Goal: Task Accomplishment & Management: Complete application form

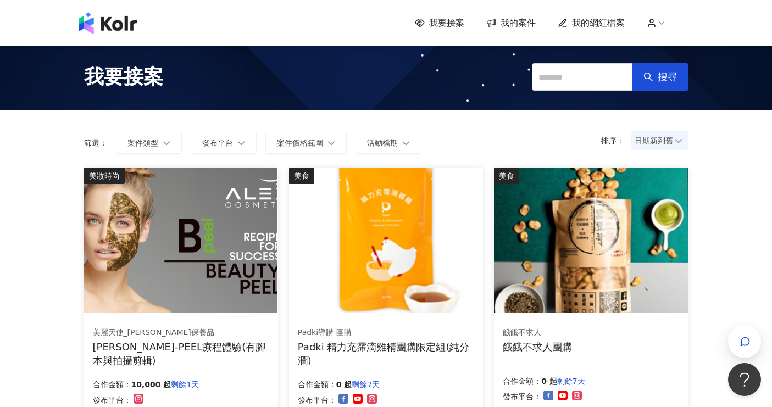
click at [586, 23] on span "我的網紅檔案" at bounding box center [598, 23] width 53 height 12
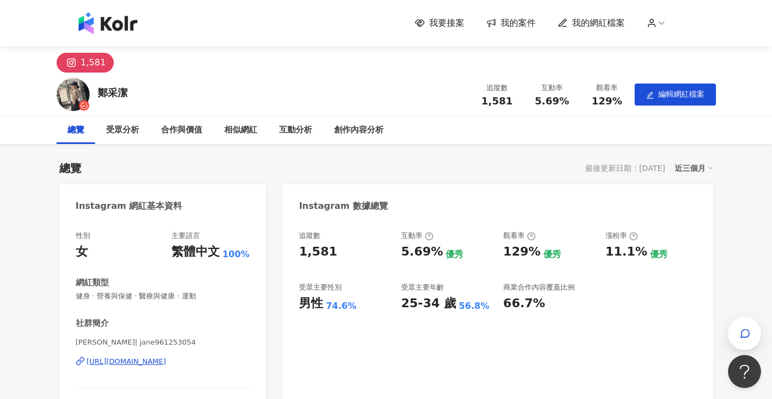
click at [452, 20] on span "我要接案" at bounding box center [446, 23] width 35 height 12
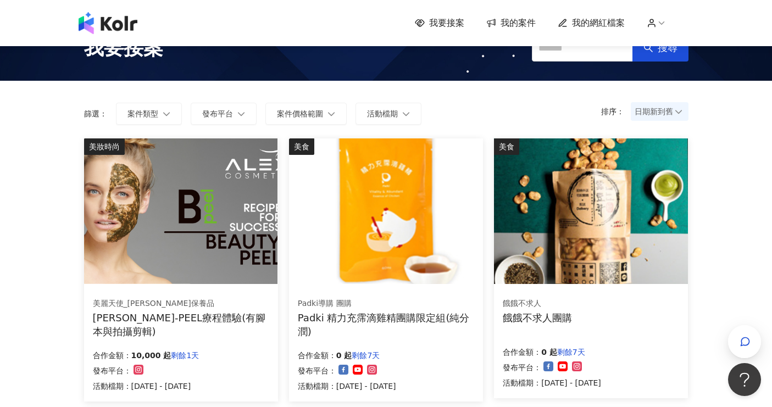
scroll to position [55, 0]
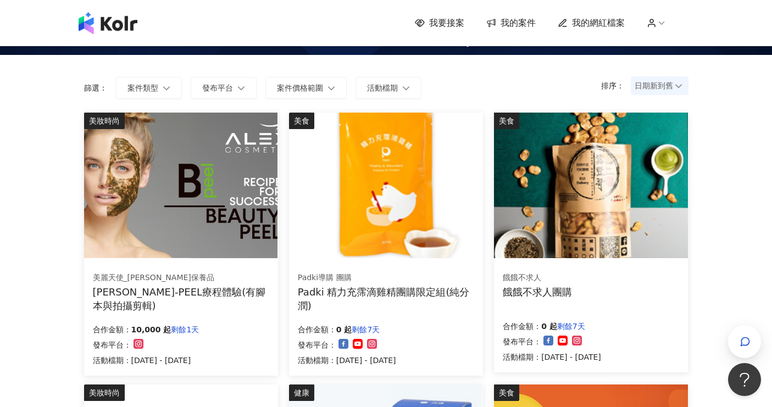
click at [208, 223] on img at bounding box center [180, 186] width 193 height 146
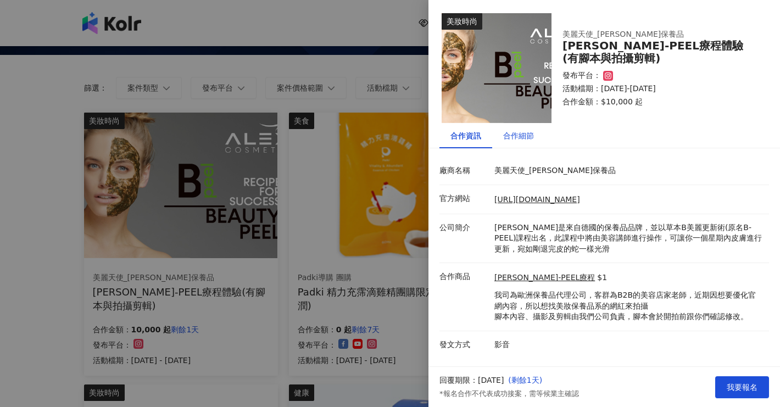
click at [519, 133] on div "合作細節" at bounding box center [518, 136] width 31 height 12
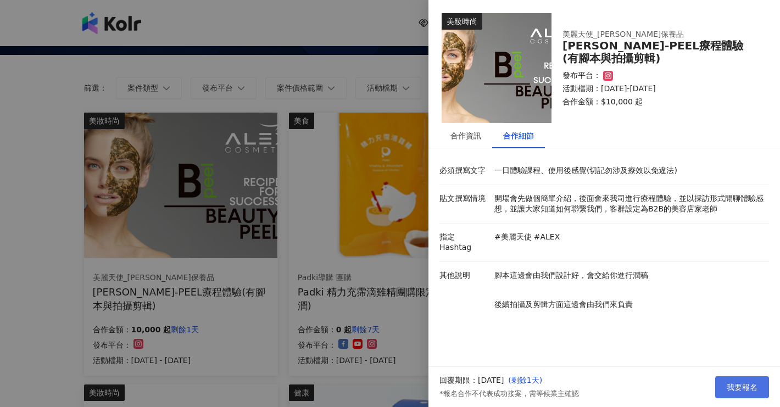
click at [738, 386] on span "我要報名" at bounding box center [742, 387] width 31 height 9
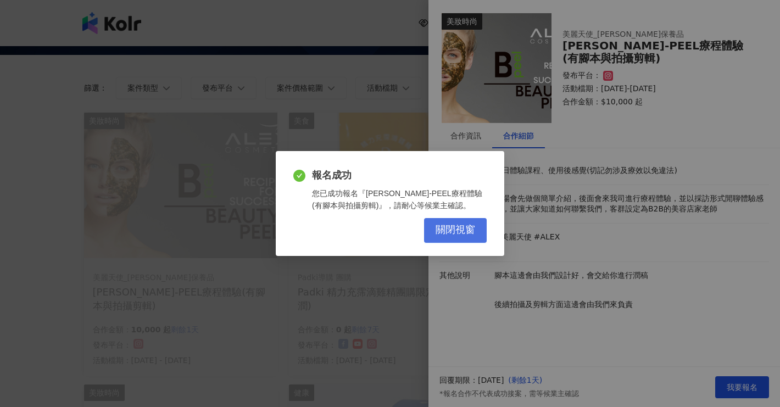
click at [457, 230] on span "關閉視窗" at bounding box center [456, 230] width 40 height 12
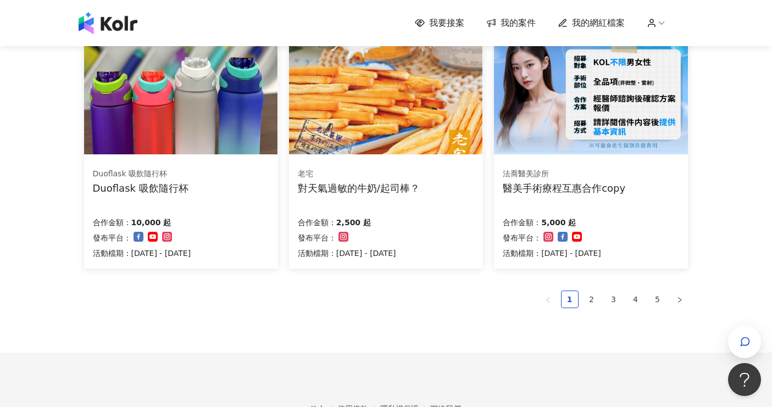
scroll to position [715, 0]
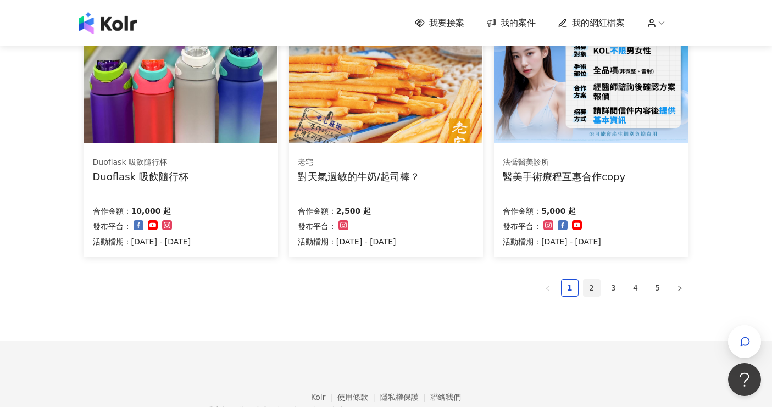
click at [588, 285] on link "2" at bounding box center [592, 288] width 16 height 16
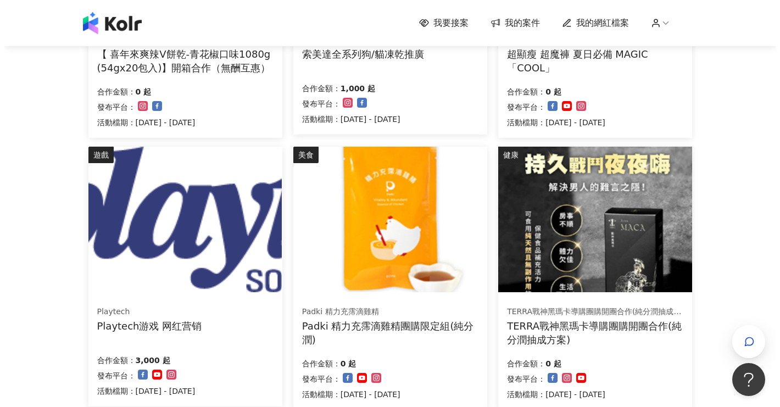
scroll to position [605, 0]
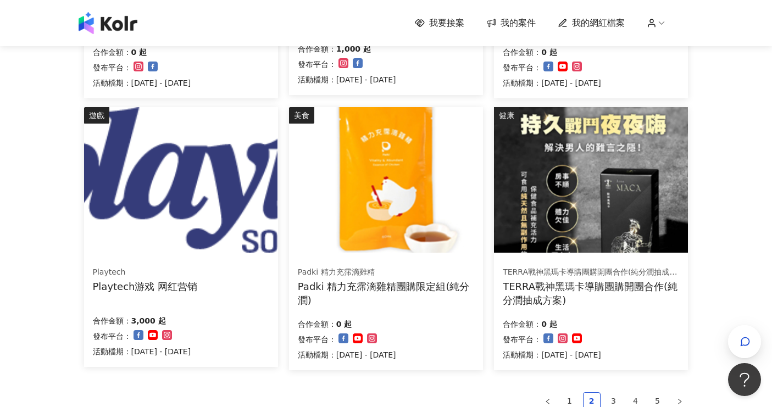
click at [193, 205] on img at bounding box center [180, 180] width 193 height 146
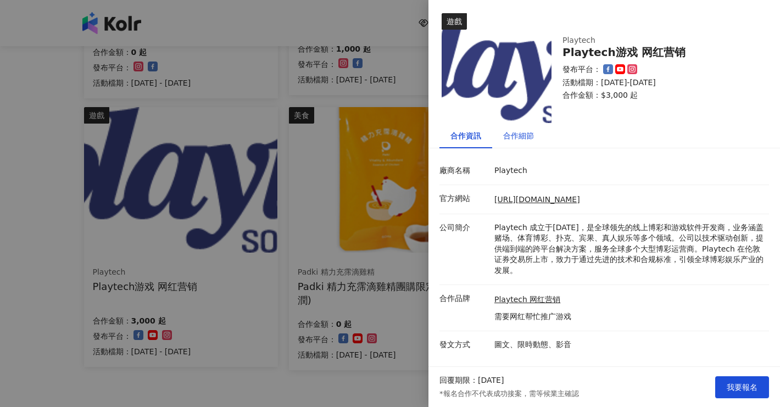
click at [515, 132] on div "合作細節" at bounding box center [518, 136] width 31 height 12
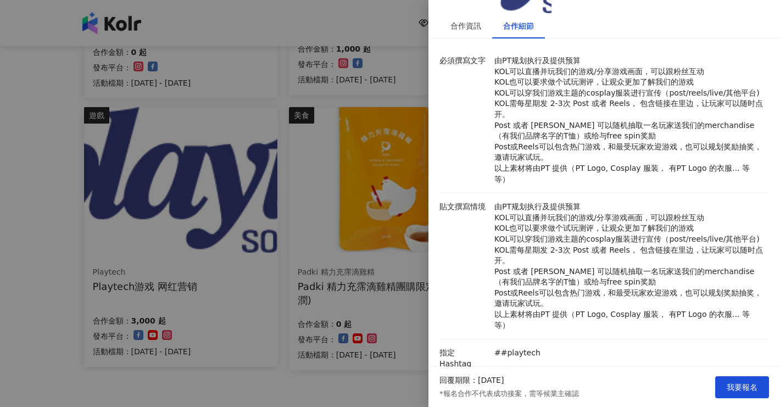
scroll to position [275, 0]
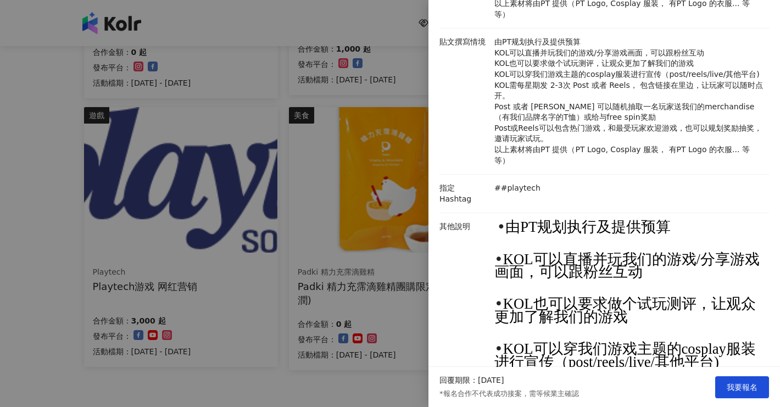
click at [328, 390] on div at bounding box center [390, 203] width 780 height 407
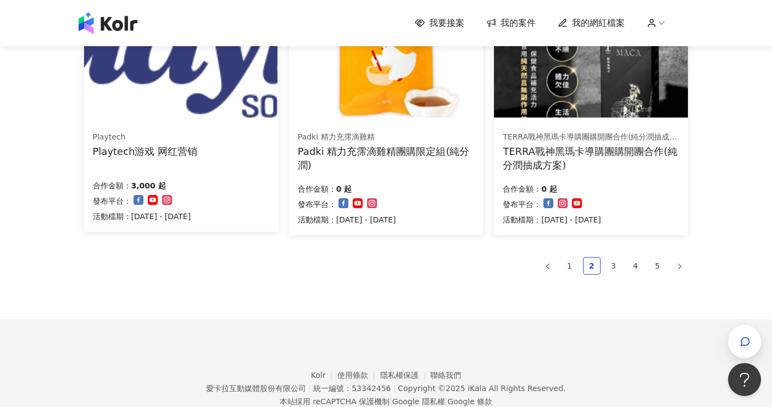
scroll to position [715, 0]
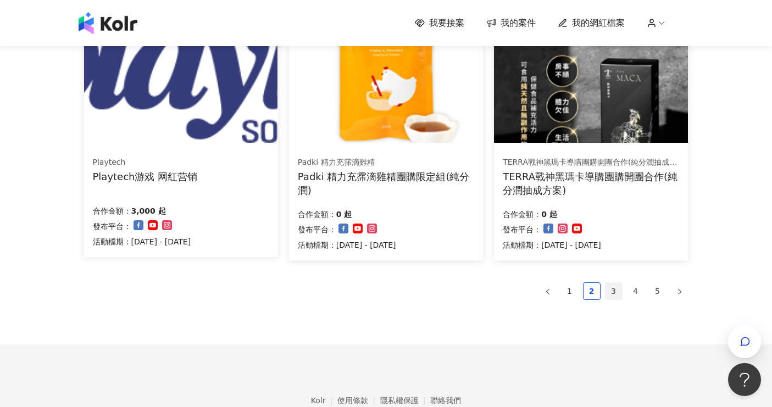
click at [619, 293] on link "3" at bounding box center [614, 291] width 16 height 16
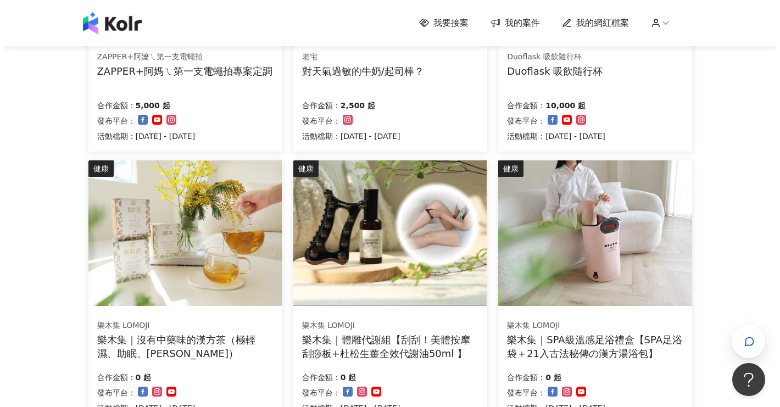
scroll to position [601, 0]
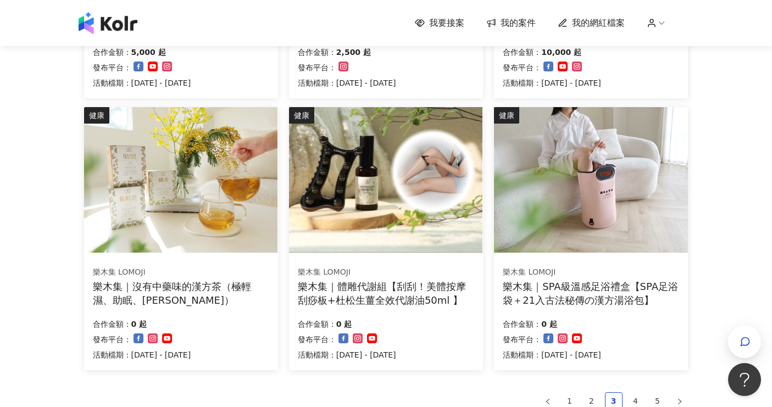
click at [411, 204] on img at bounding box center [385, 180] width 193 height 146
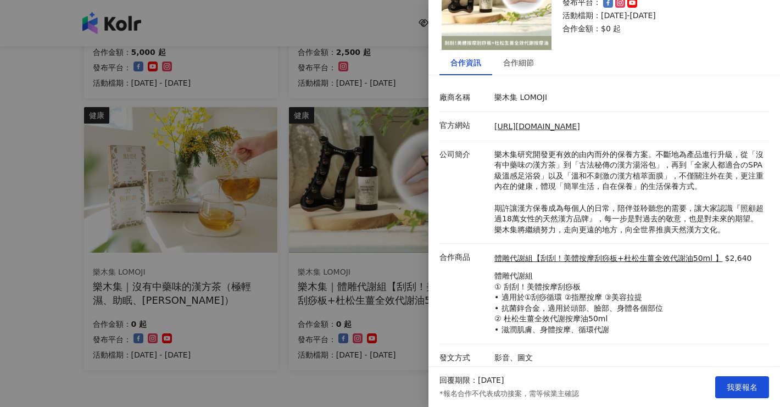
scroll to position [77, 0]
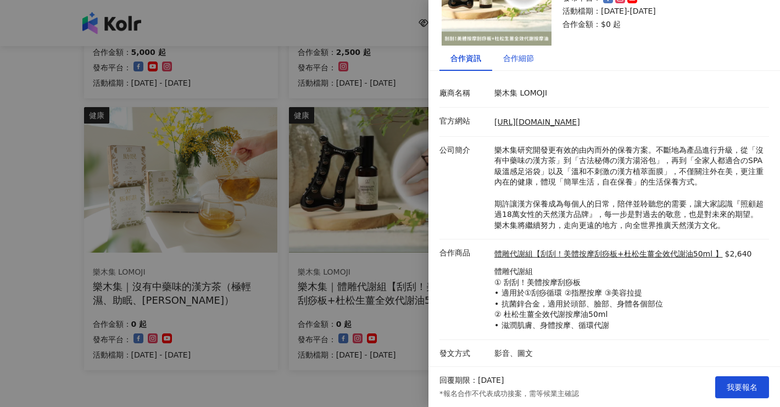
click at [517, 59] on div "合作細節" at bounding box center [518, 58] width 31 height 12
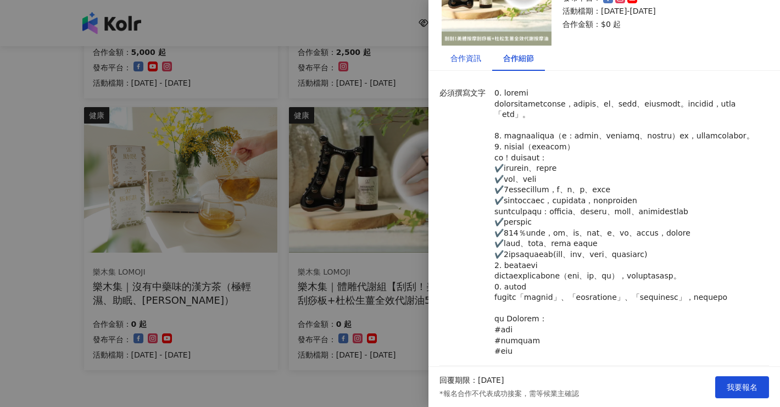
click at [464, 56] on div "合作資訊" at bounding box center [466, 58] width 31 height 12
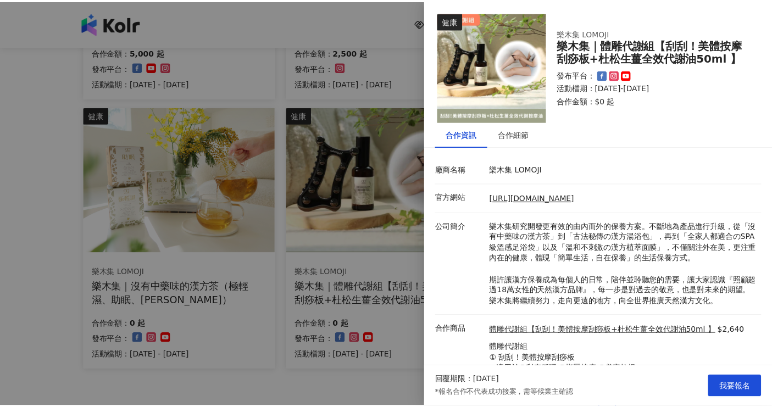
scroll to position [0, 0]
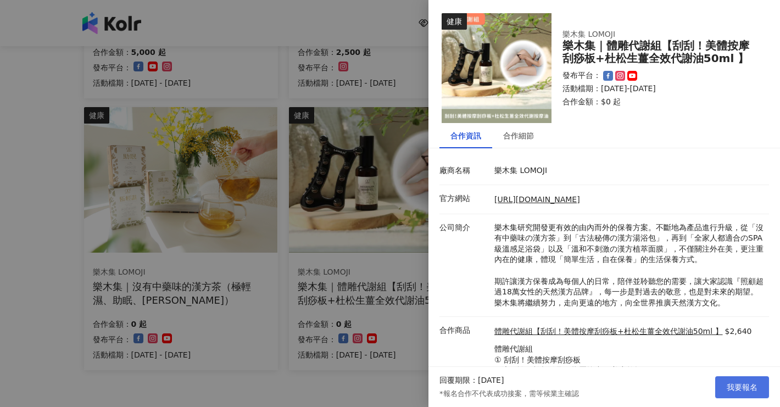
click at [732, 384] on span "我要報名" at bounding box center [742, 387] width 31 height 9
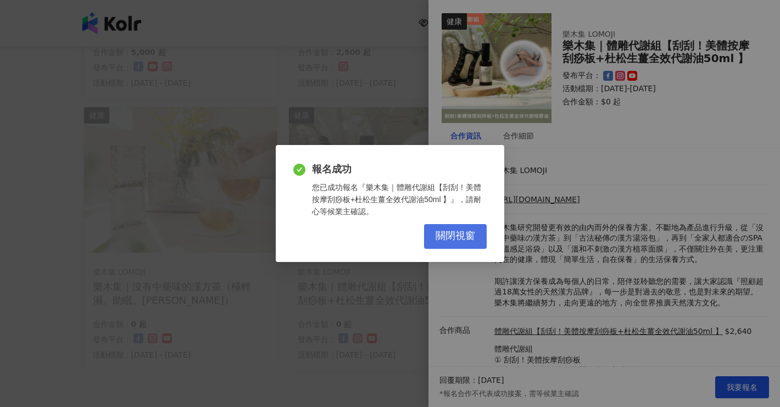
click at [435, 231] on button "關閉視窗" at bounding box center [455, 236] width 63 height 25
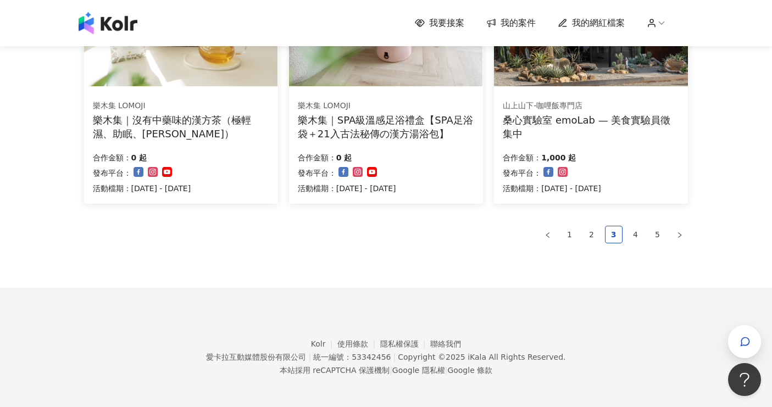
scroll to position [771, 0]
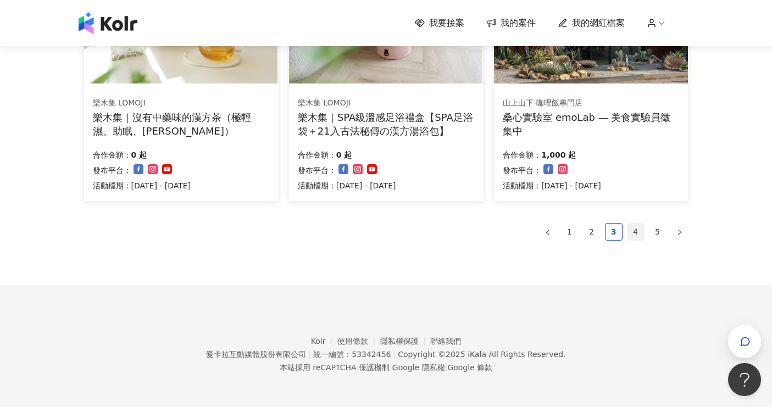
click at [635, 233] on link "4" at bounding box center [636, 232] width 16 height 16
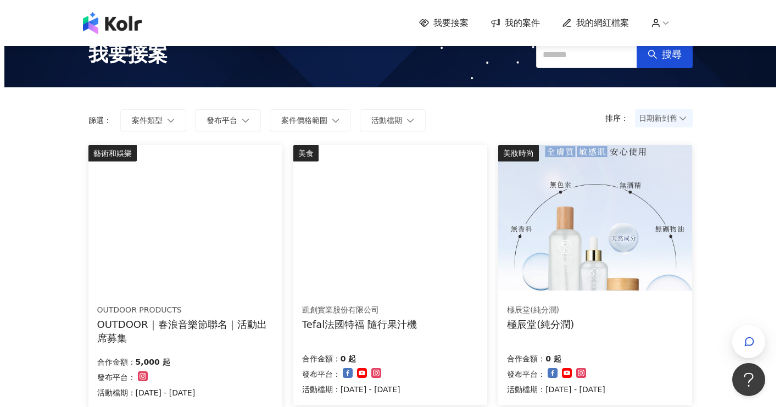
scroll to position [4, 0]
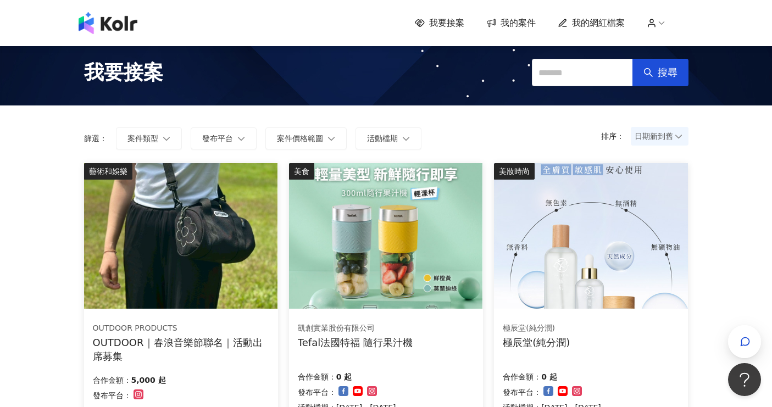
click at [203, 253] on img at bounding box center [180, 236] width 193 height 146
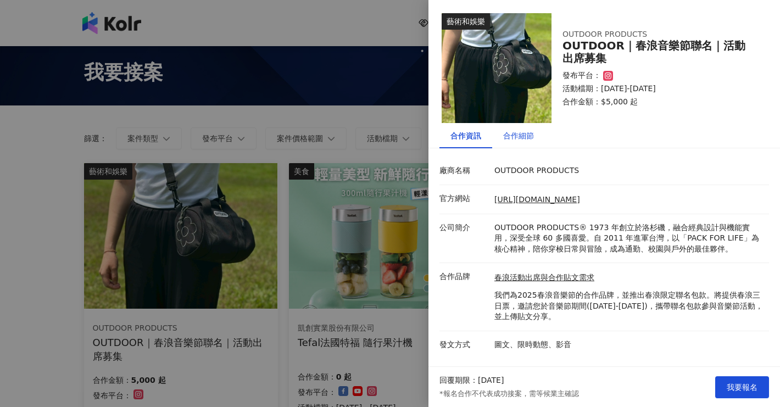
click at [531, 132] on div "合作細節" at bounding box center [518, 136] width 31 height 12
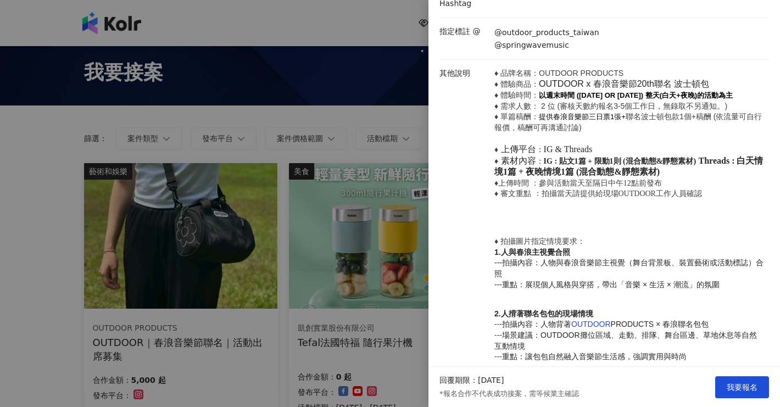
scroll to position [385, 0]
click at [20, 354] on div at bounding box center [390, 203] width 780 height 407
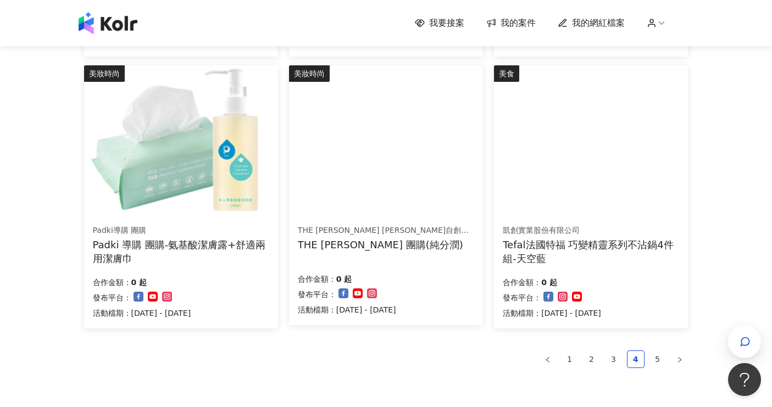
scroll to position [664, 0]
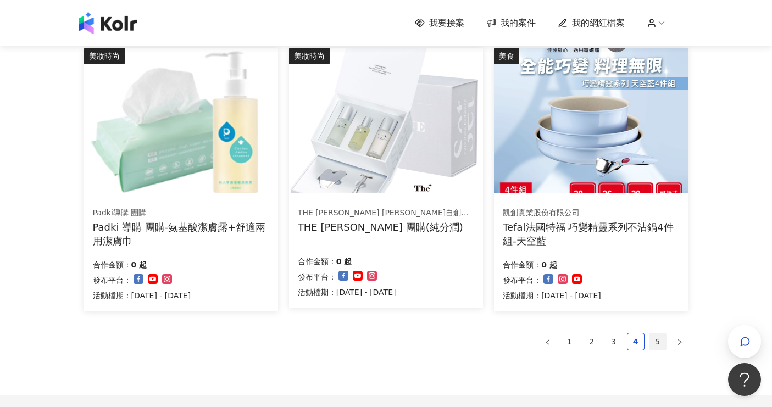
click at [654, 339] on link "5" at bounding box center [658, 342] width 16 height 16
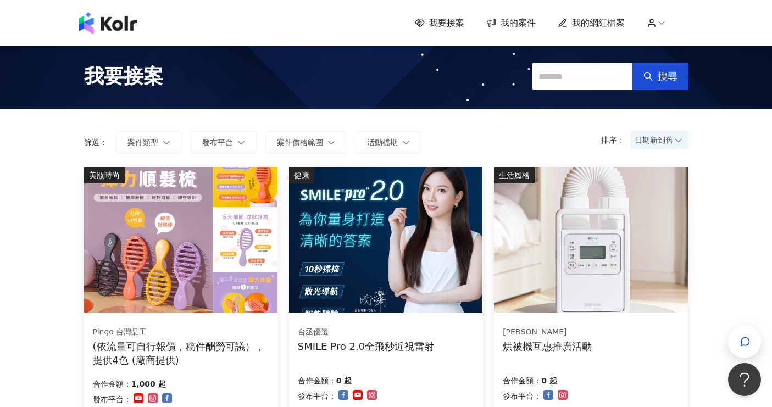
scroll to position [0, 0]
